Goal: Task Accomplishment & Management: Manage account settings

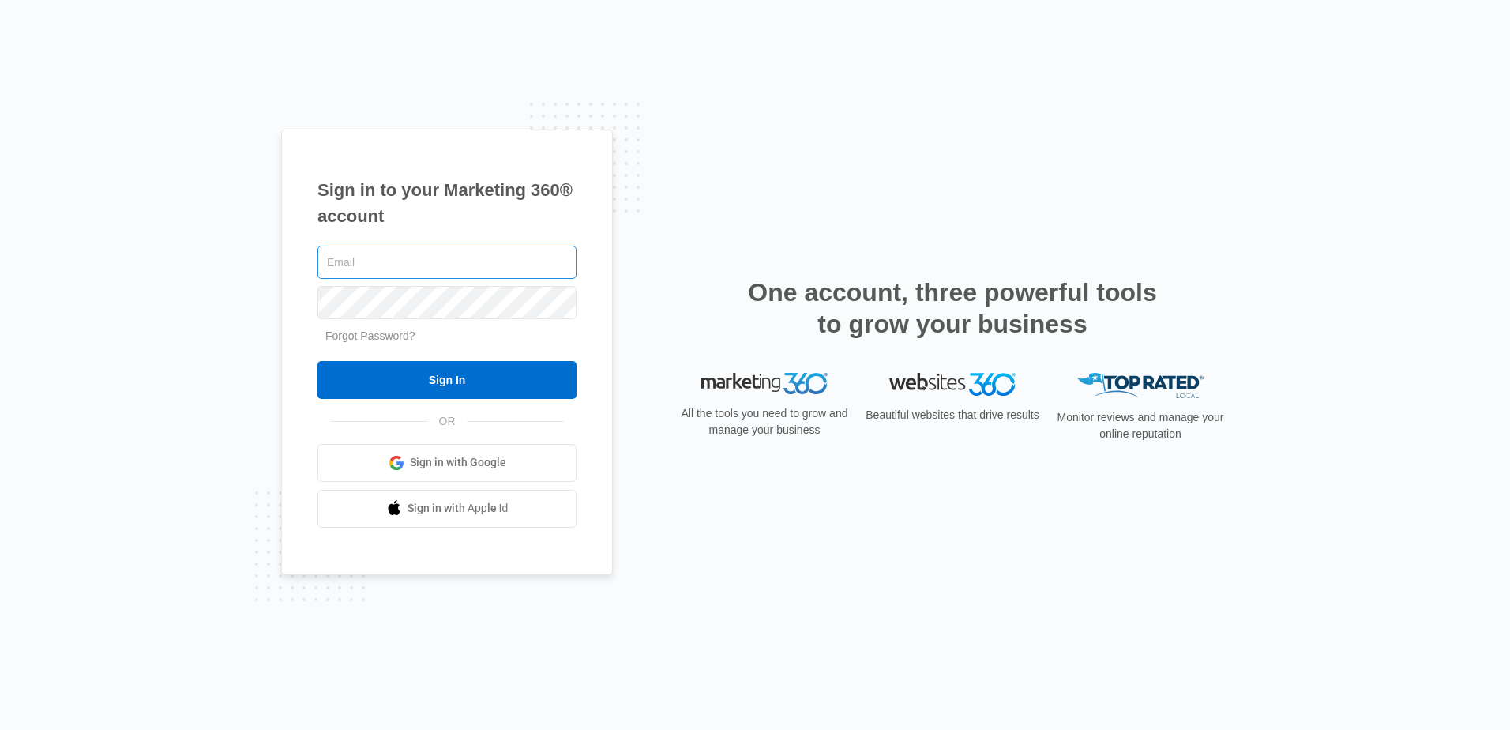
click at [434, 264] on input "text" at bounding box center [447, 262] width 259 height 33
click at [355, 265] on input "text" at bounding box center [447, 262] width 259 height 33
click at [423, 454] on span "Sign in with Google" at bounding box center [458, 462] width 96 height 17
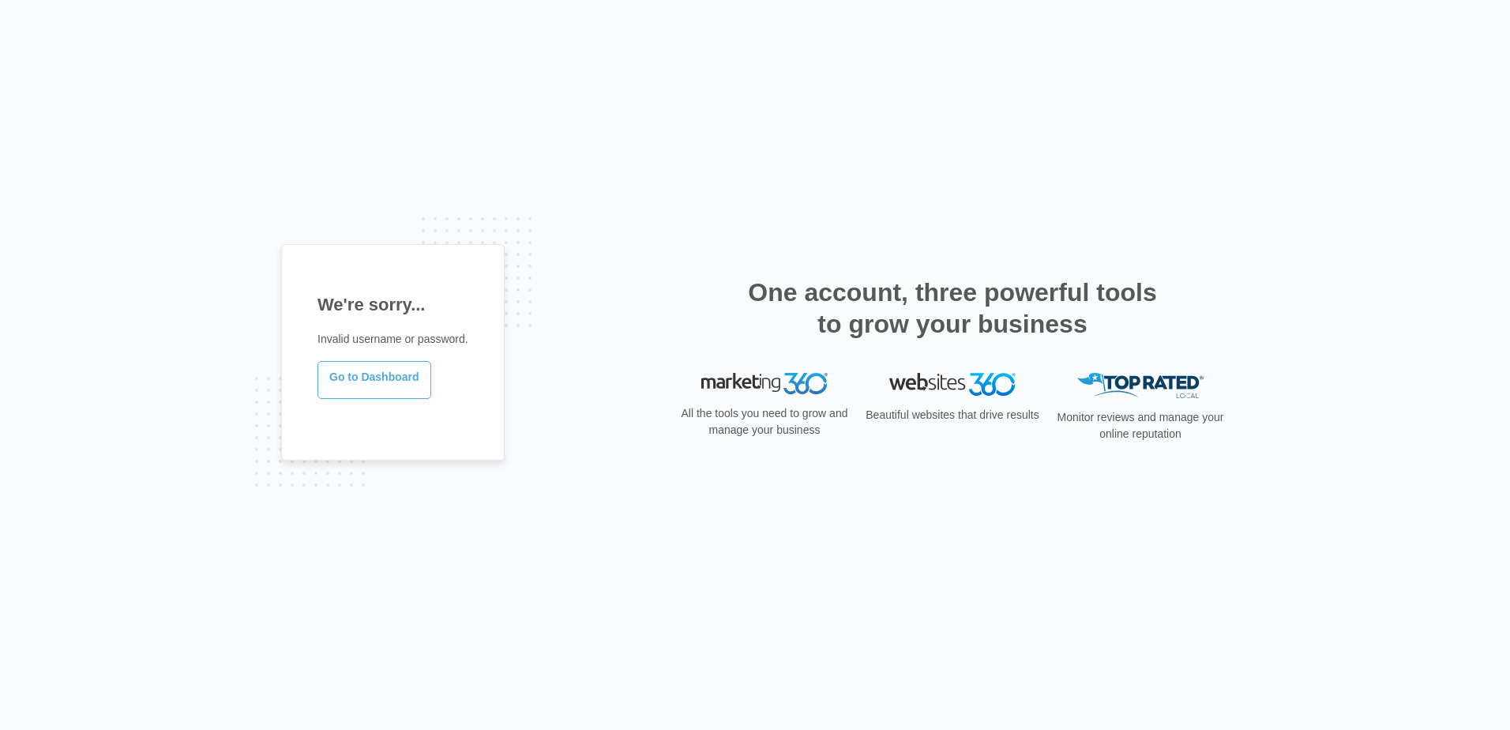
click at [393, 378] on link "Go to Dashboard" at bounding box center [375, 380] width 114 height 38
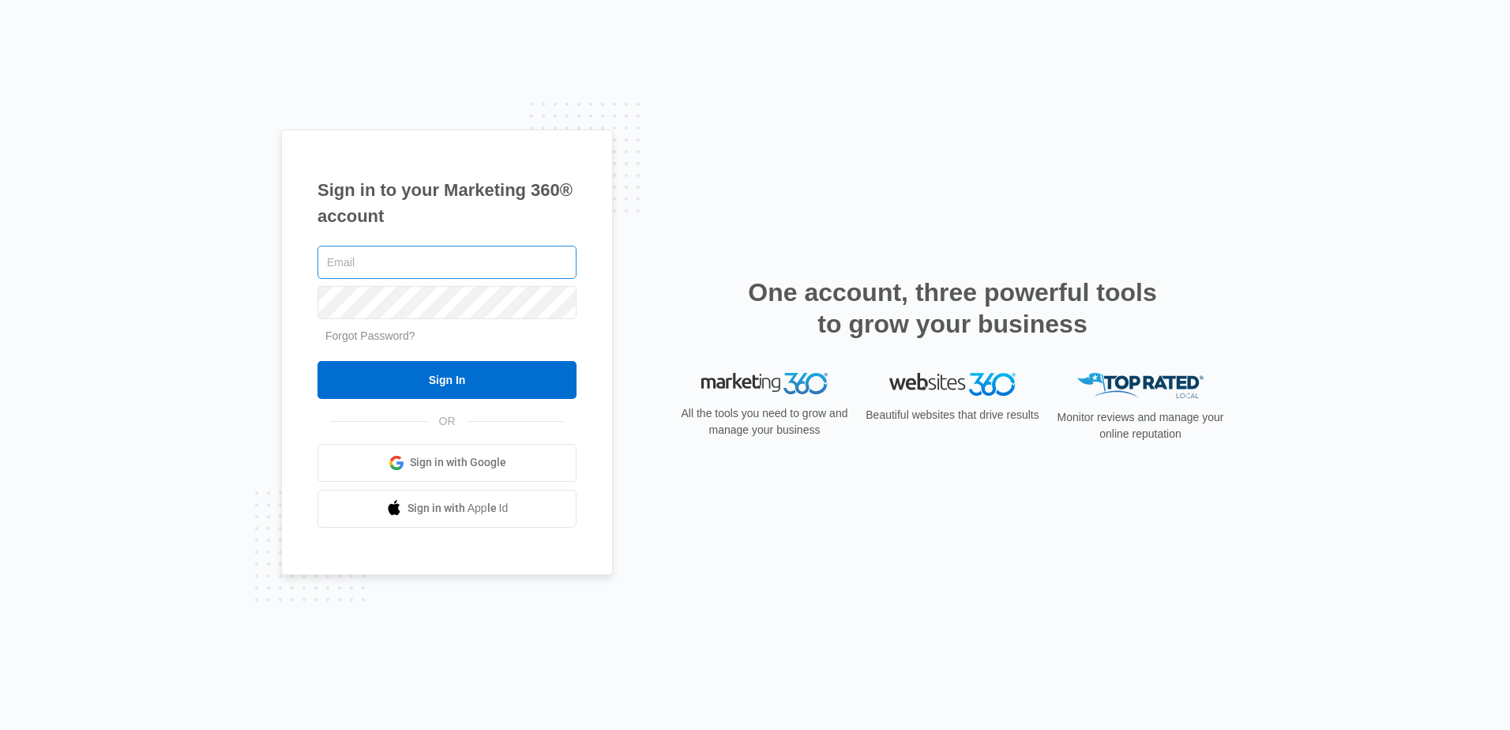
click at [380, 269] on input "text" at bounding box center [447, 262] width 259 height 33
click at [374, 262] on input "text" at bounding box center [447, 262] width 259 height 33
click at [464, 464] on span "Sign in with Google" at bounding box center [458, 462] width 96 height 17
click at [436, 265] on input "text" at bounding box center [447, 262] width 259 height 33
click at [370, 268] on input "text" at bounding box center [447, 262] width 259 height 33
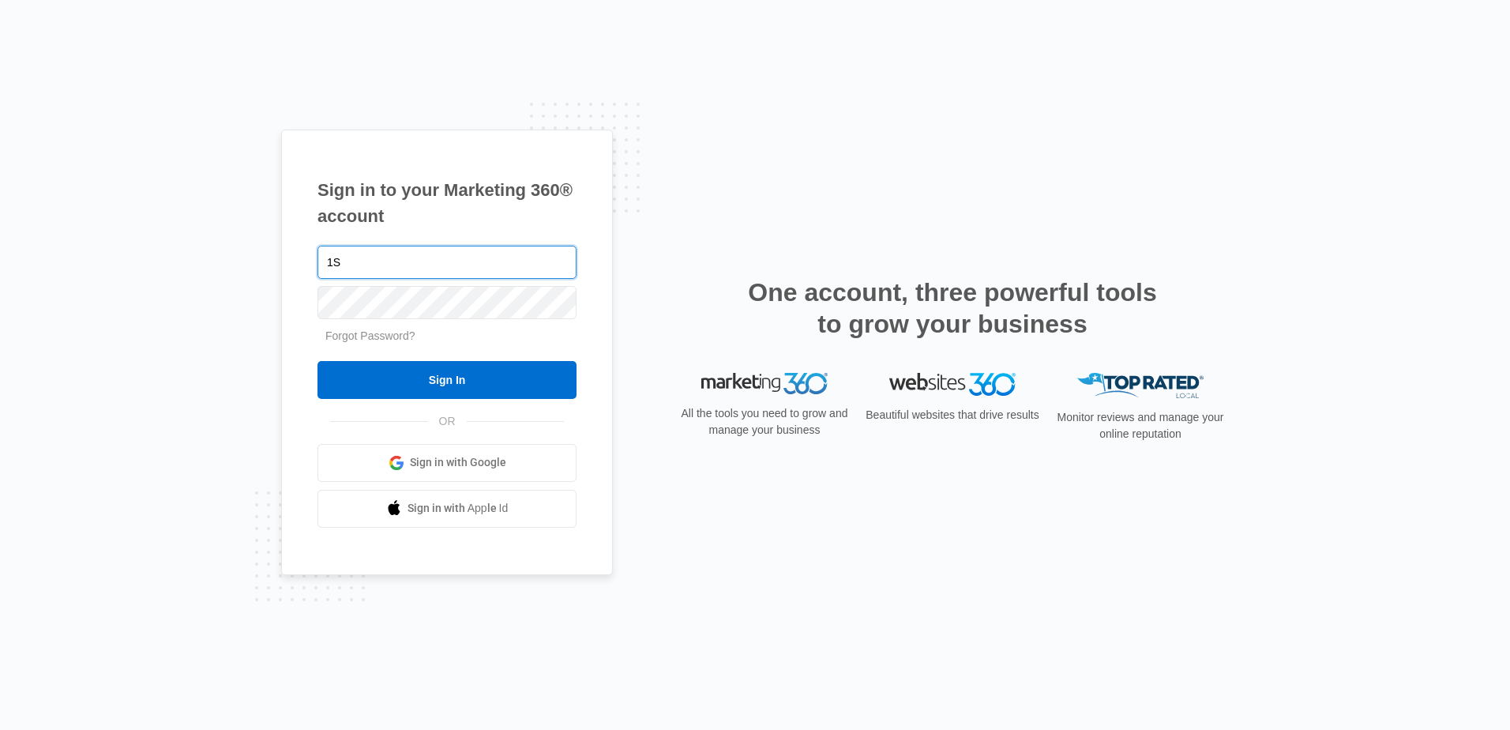
type input "1"
type input "1stprovidencehalth@gmail.com"
click at [367, 332] on link "Forgot Password?" at bounding box center [370, 335] width 90 height 13
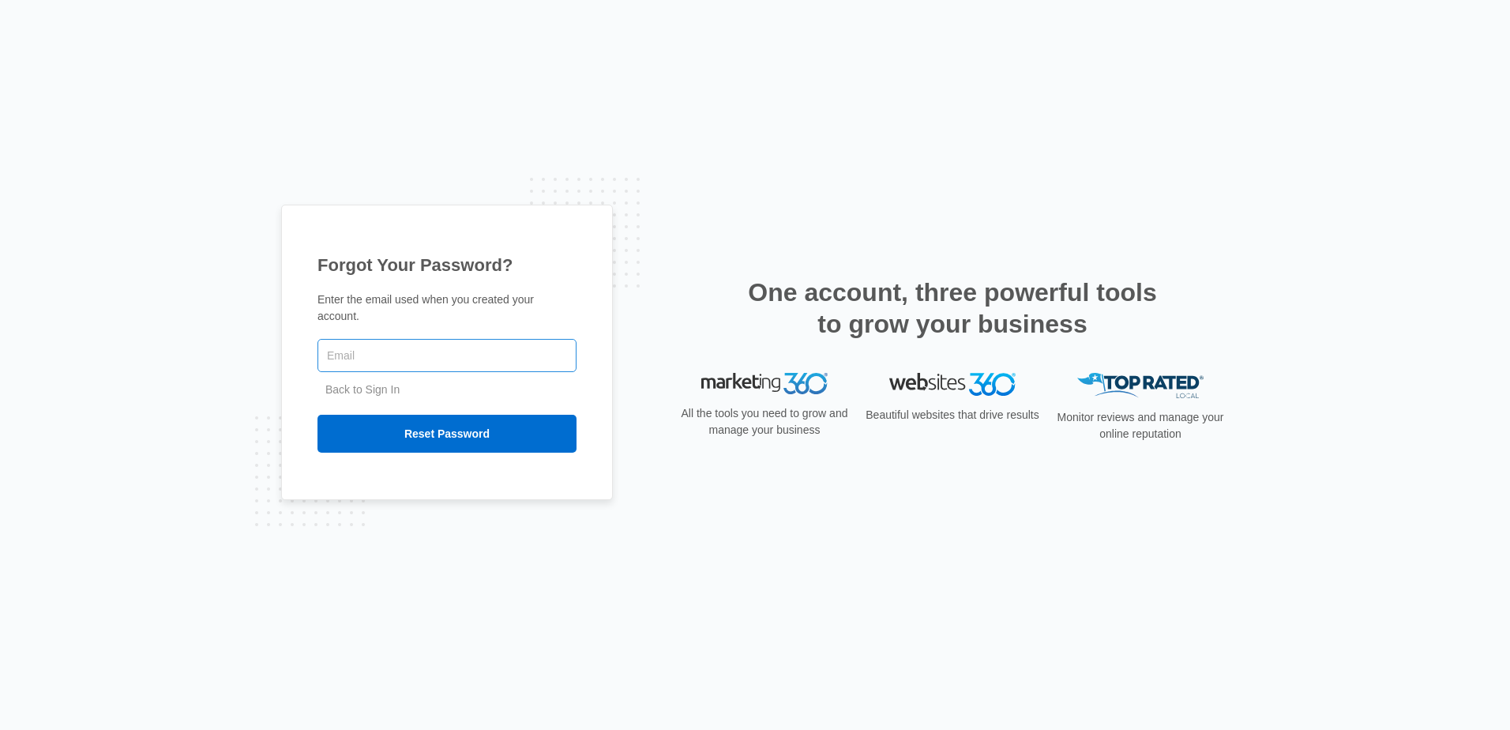
click at [419, 354] on input "text" at bounding box center [447, 355] width 259 height 33
type input "[EMAIL_ADDRESS][DOMAIN_NAME]"
click at [483, 415] on input "Reset Password" at bounding box center [447, 434] width 259 height 38
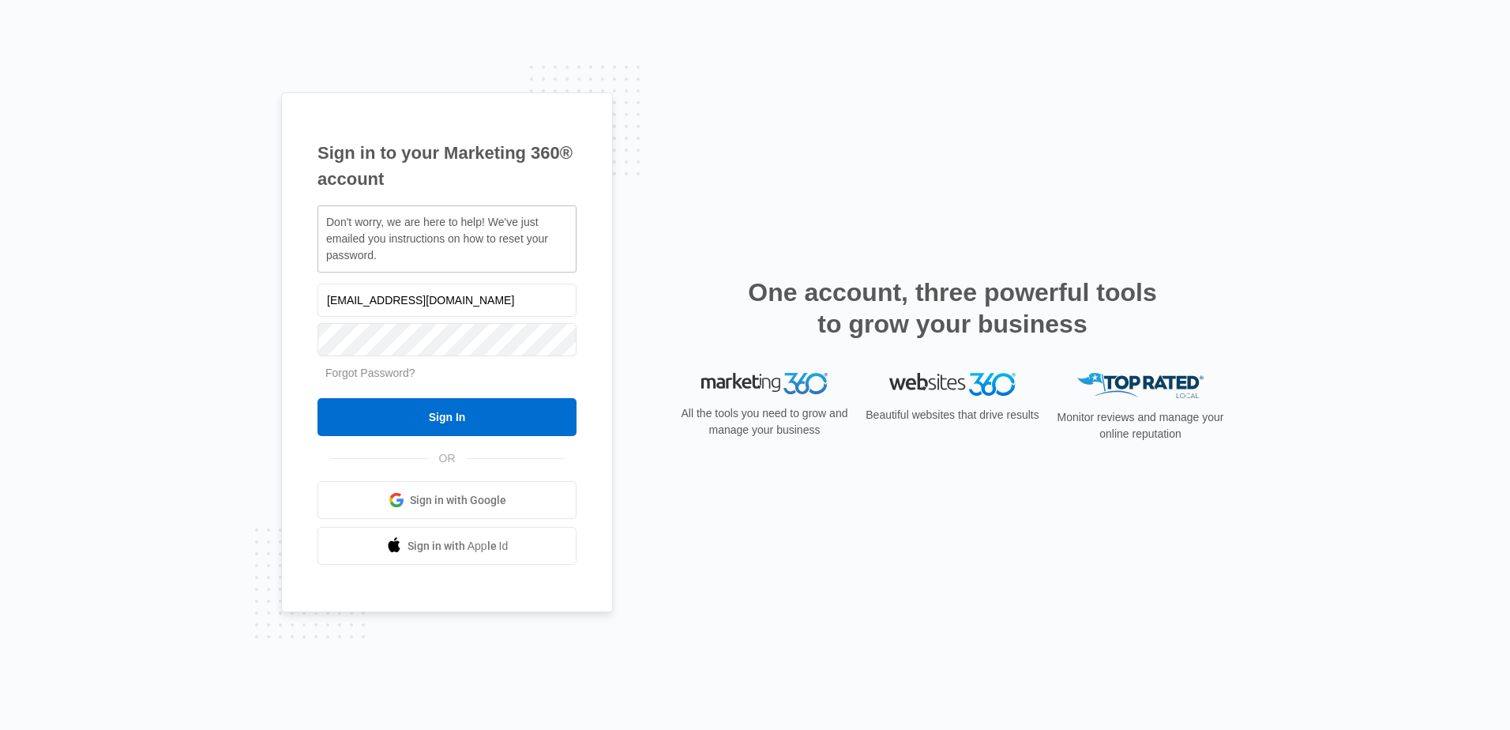
click at [532, 503] on link "Sign in with Google" at bounding box center [447, 500] width 259 height 38
